Goal: Task Accomplishment & Management: Use online tool/utility

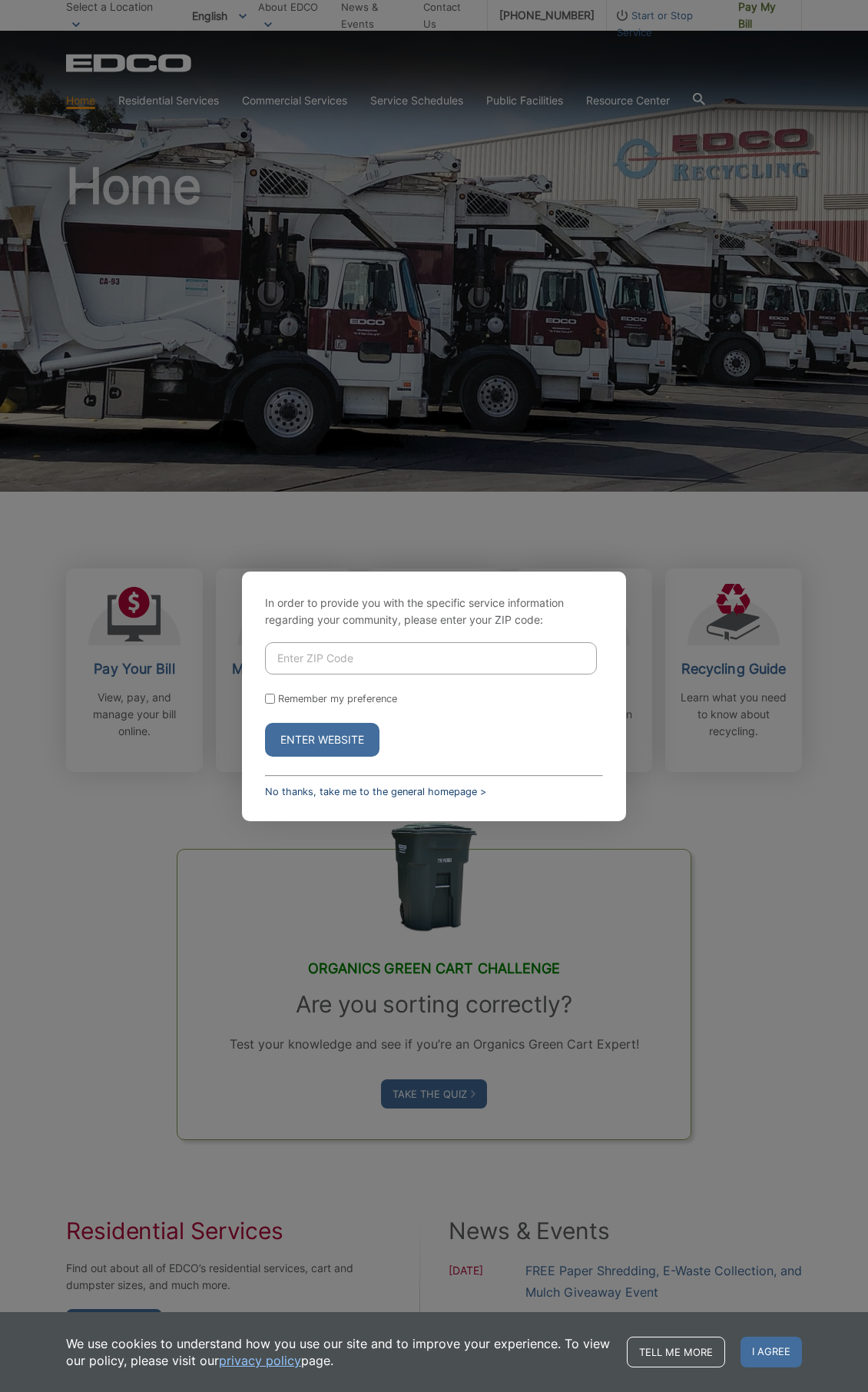
click at [426, 795] on link "No thanks, take me to the general homepage >" at bounding box center [376, 791] width 221 height 11
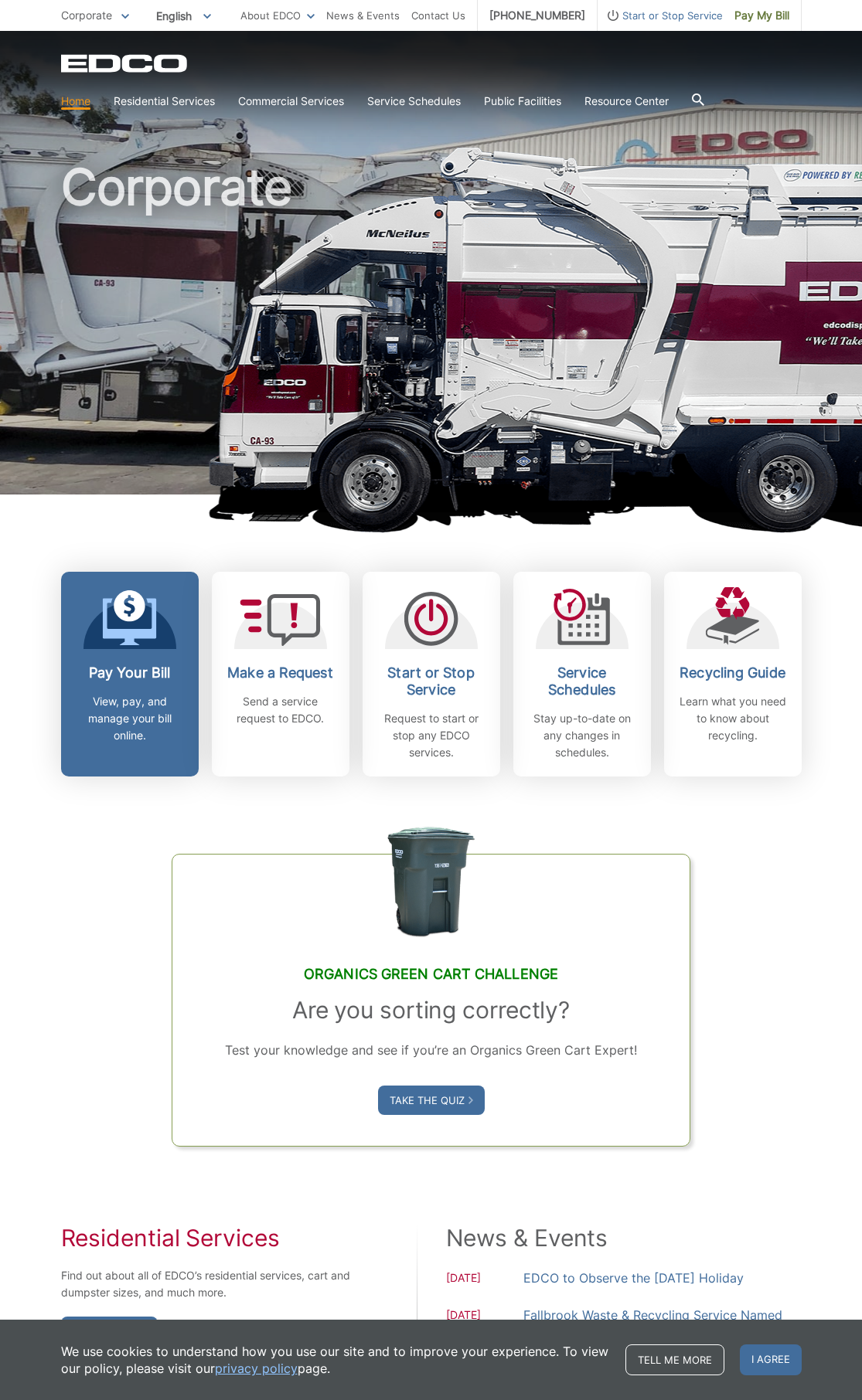
click at [140, 605] on icon at bounding box center [130, 606] width 32 height 32
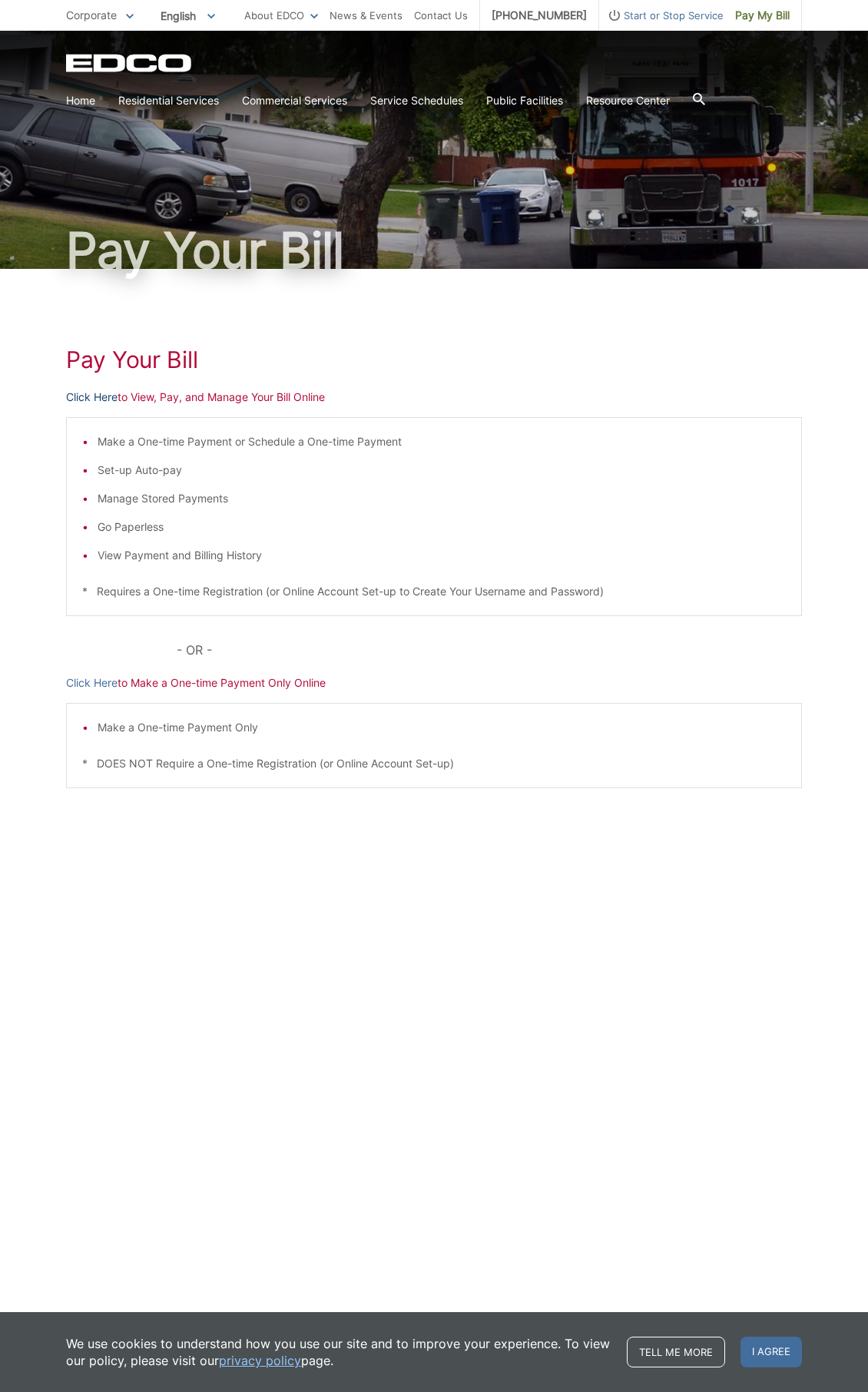
click at [86, 399] on link "Click Here" at bounding box center [91, 397] width 52 height 17
